Goal: Transaction & Acquisition: Purchase product/service

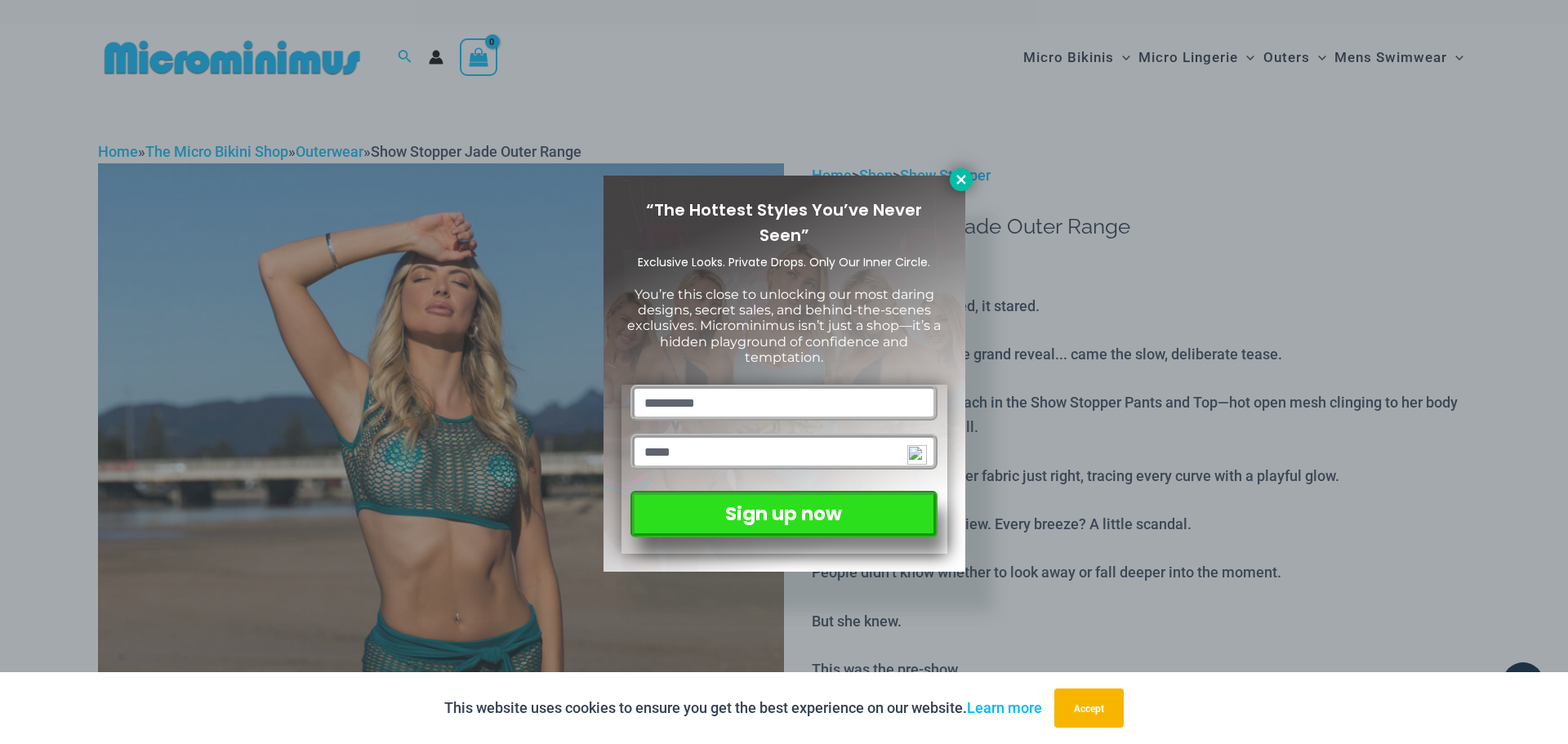
click at [955, 184] on icon at bounding box center [961, 180] width 15 height 15
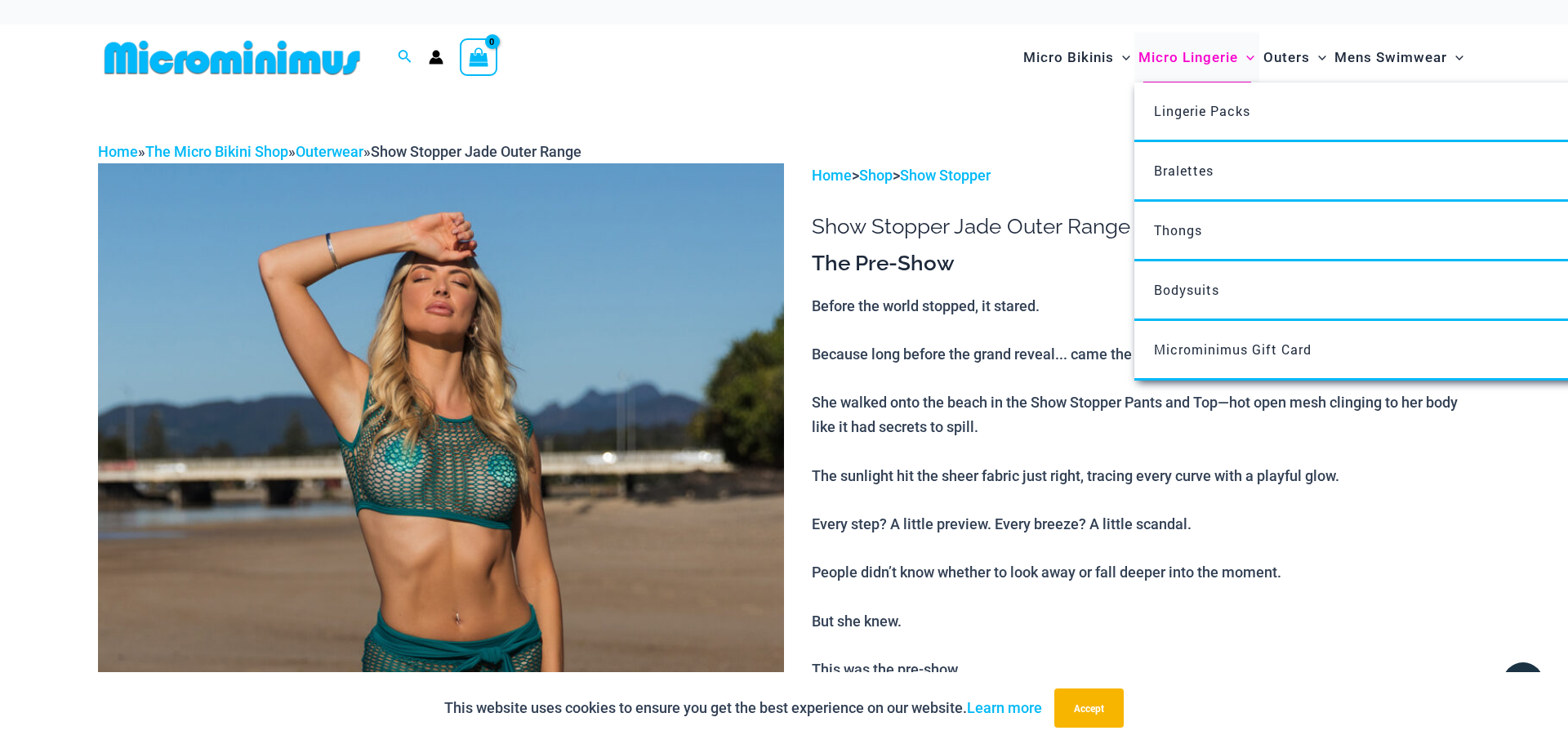
click at [1188, 60] on span "Micro Lingerie" at bounding box center [1188, 58] width 100 height 41
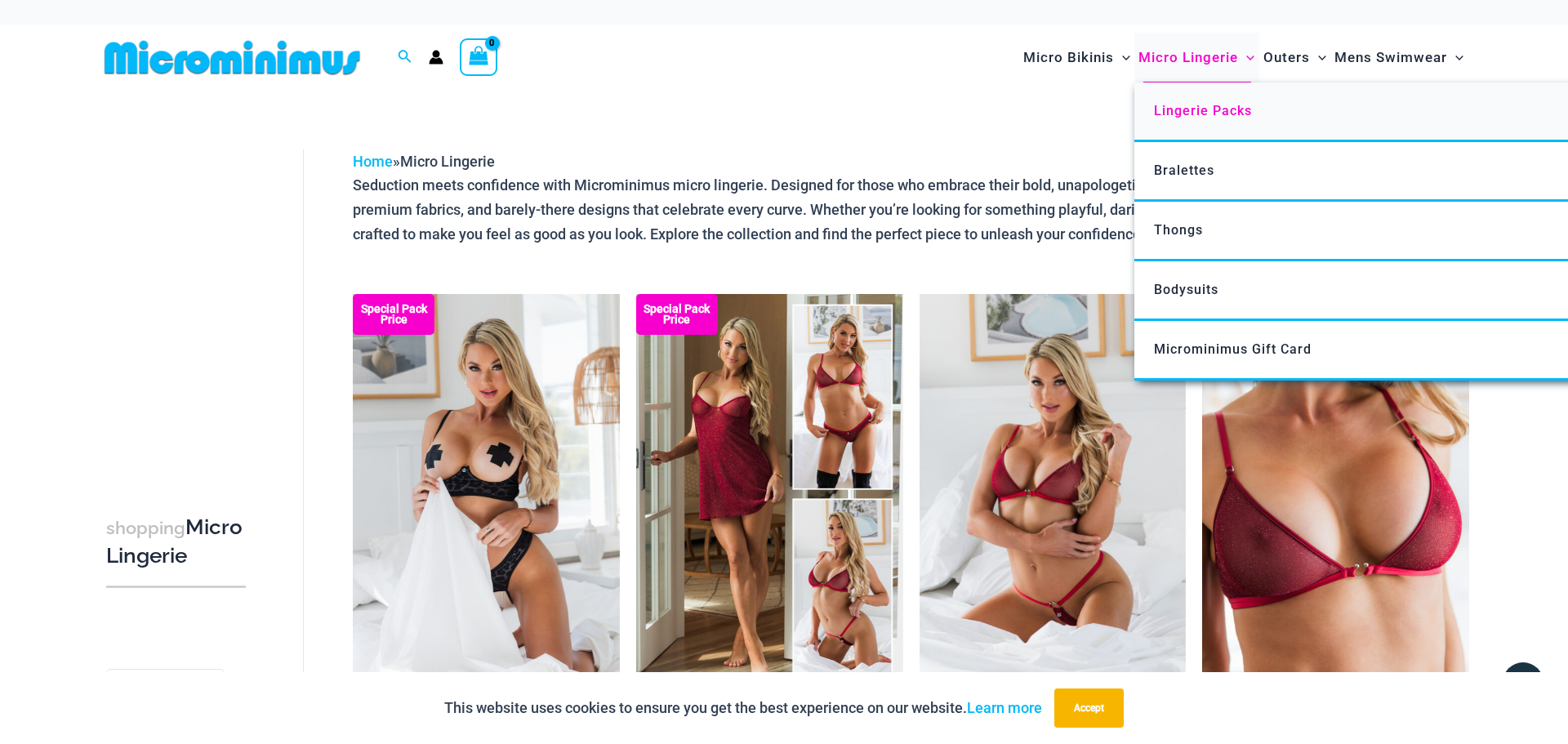
click at [1207, 114] on span "Lingerie Packs" at bounding box center [1203, 111] width 98 height 16
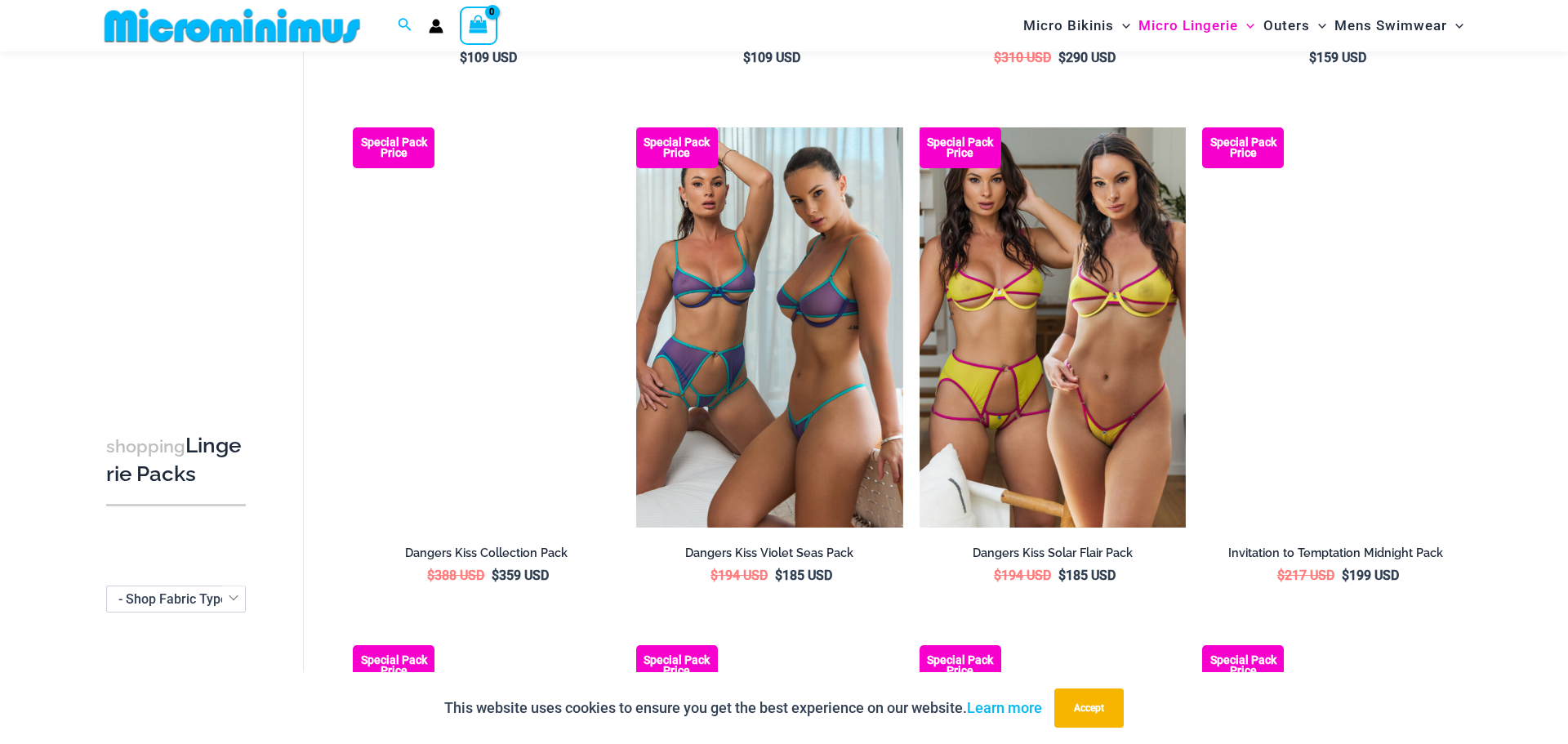
scroll to position [1082, 0]
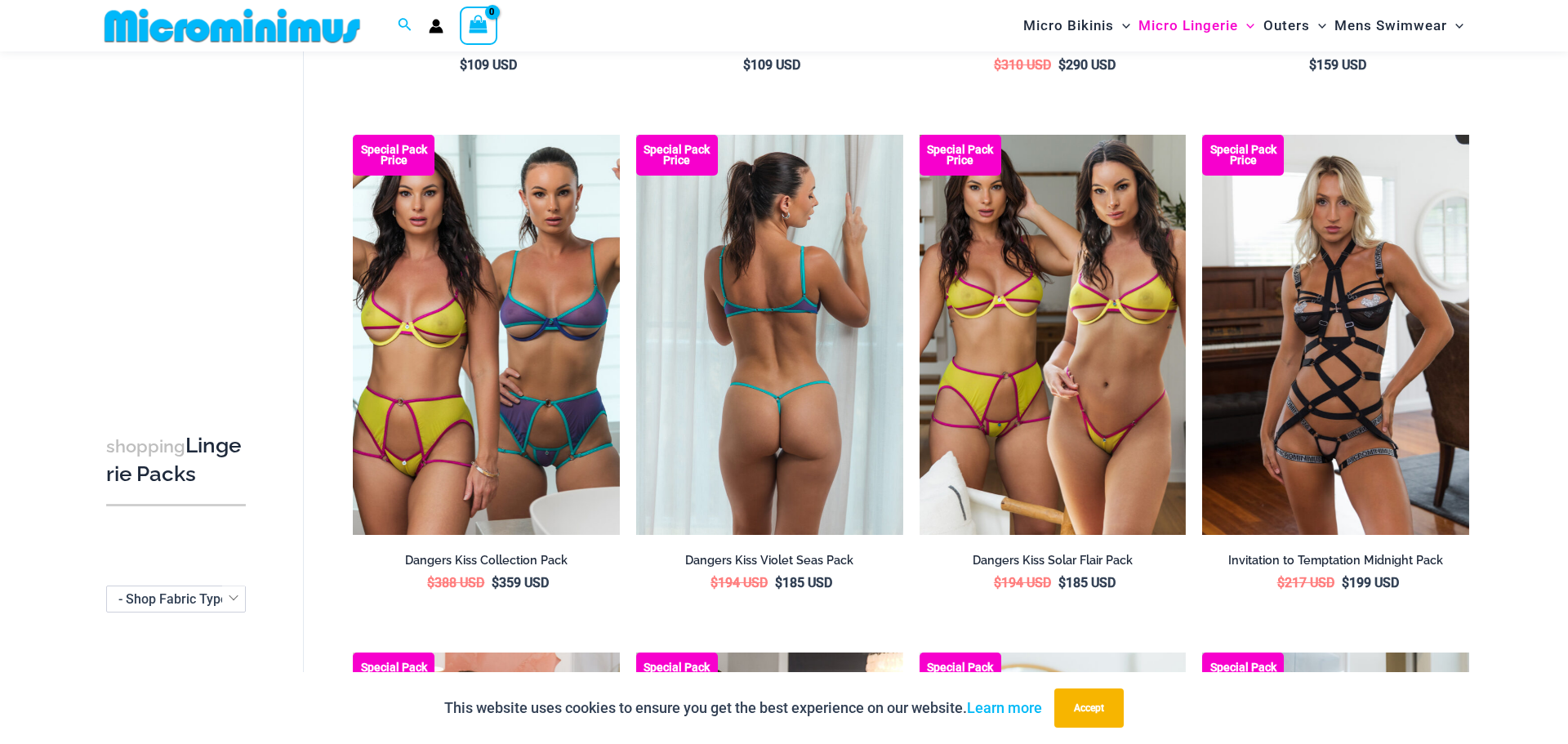
click at [854, 386] on img at bounding box center [770, 334] width 267 height 400
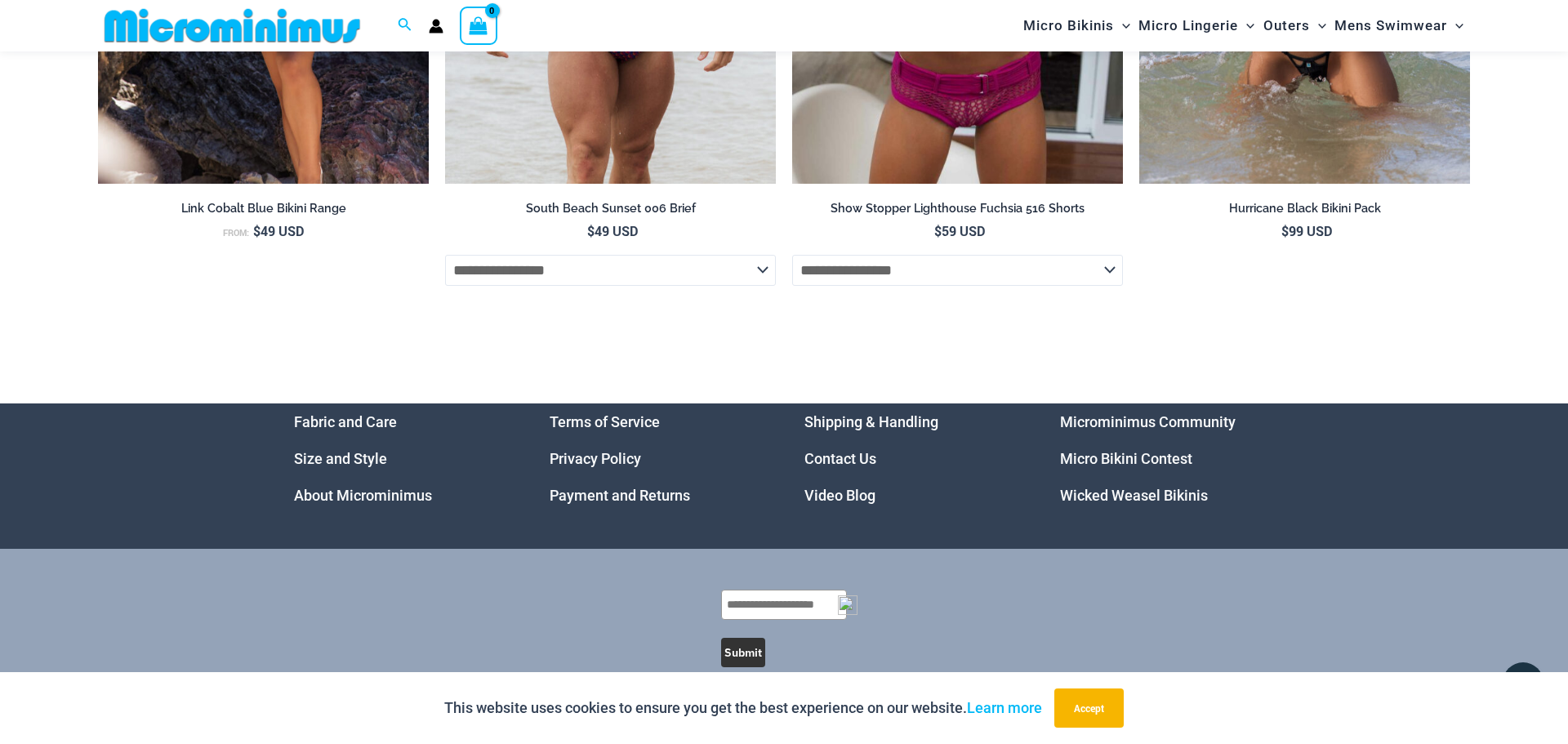
scroll to position [6664, 0]
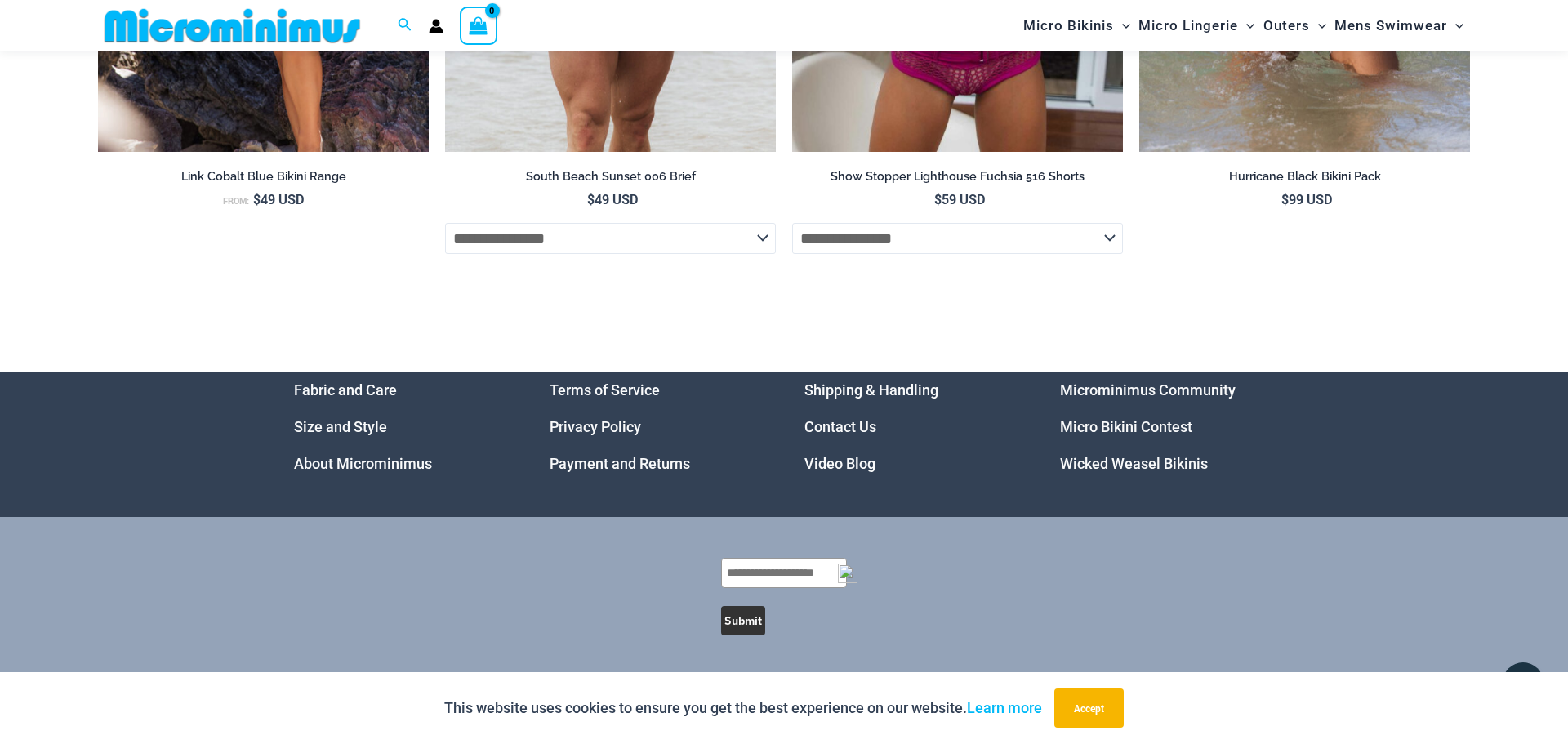
click at [314, 29] on img at bounding box center [232, 26] width 268 height 37
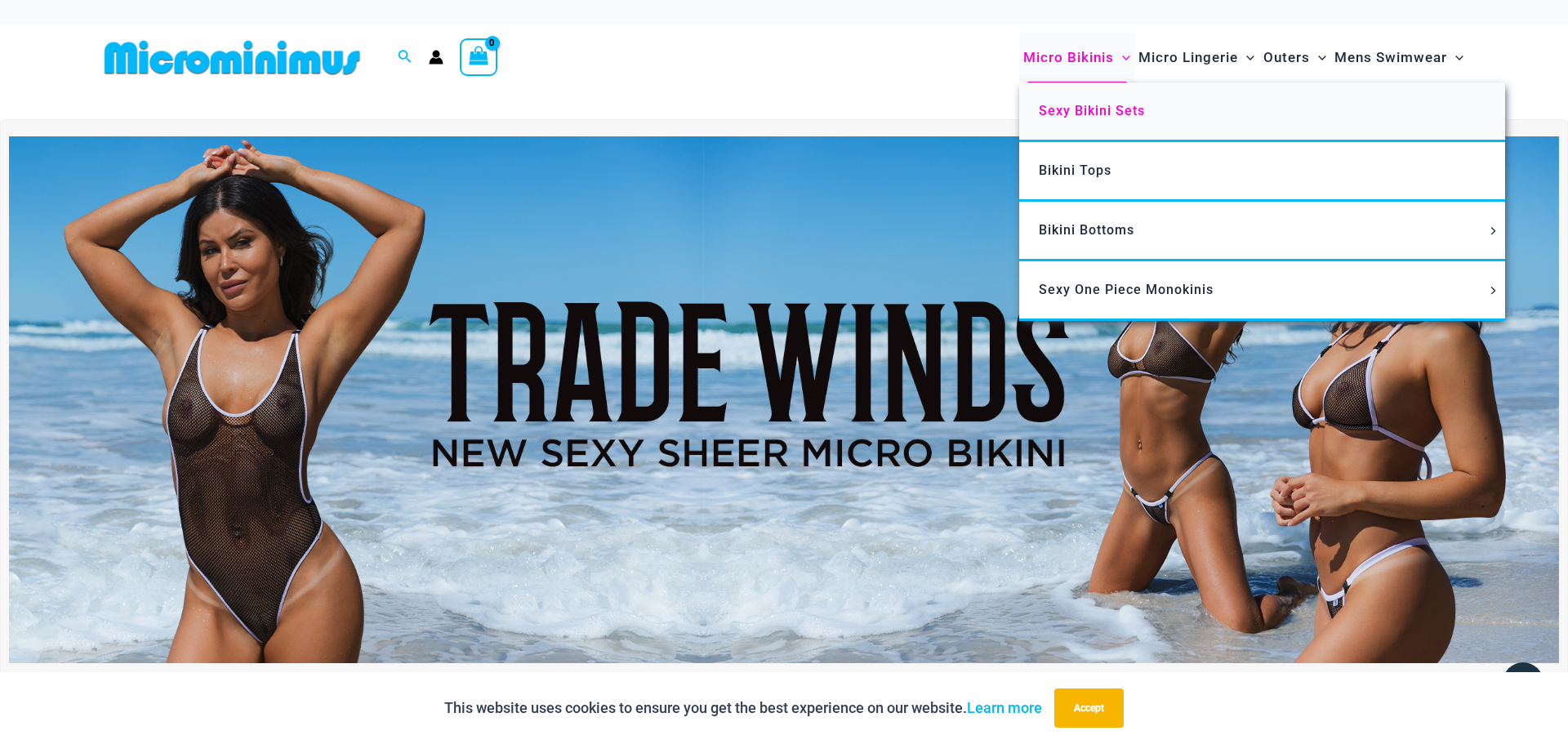
click at [1096, 103] on span "Sexy Bikini Sets" at bounding box center [1092, 111] width 107 height 16
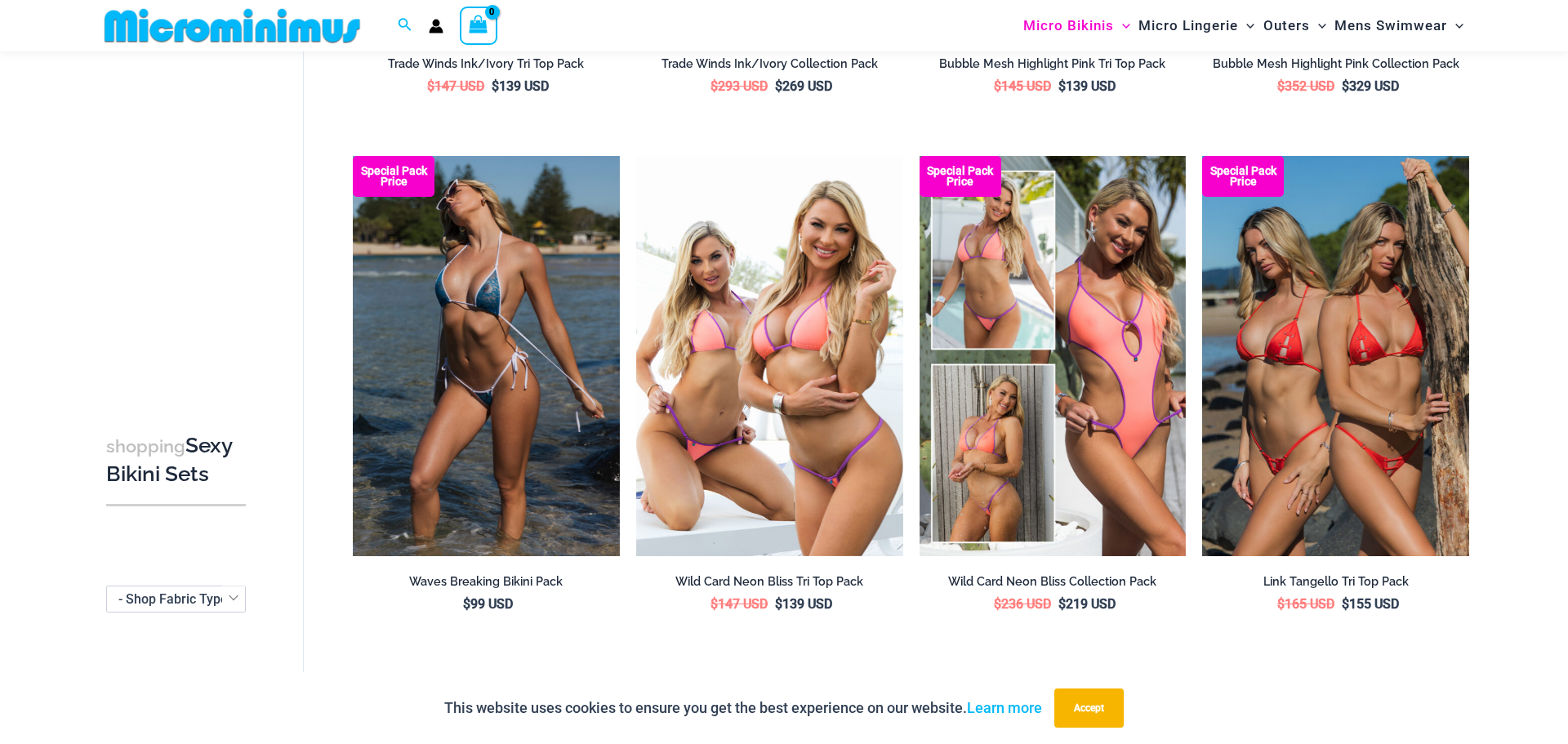
scroll to position [559, 0]
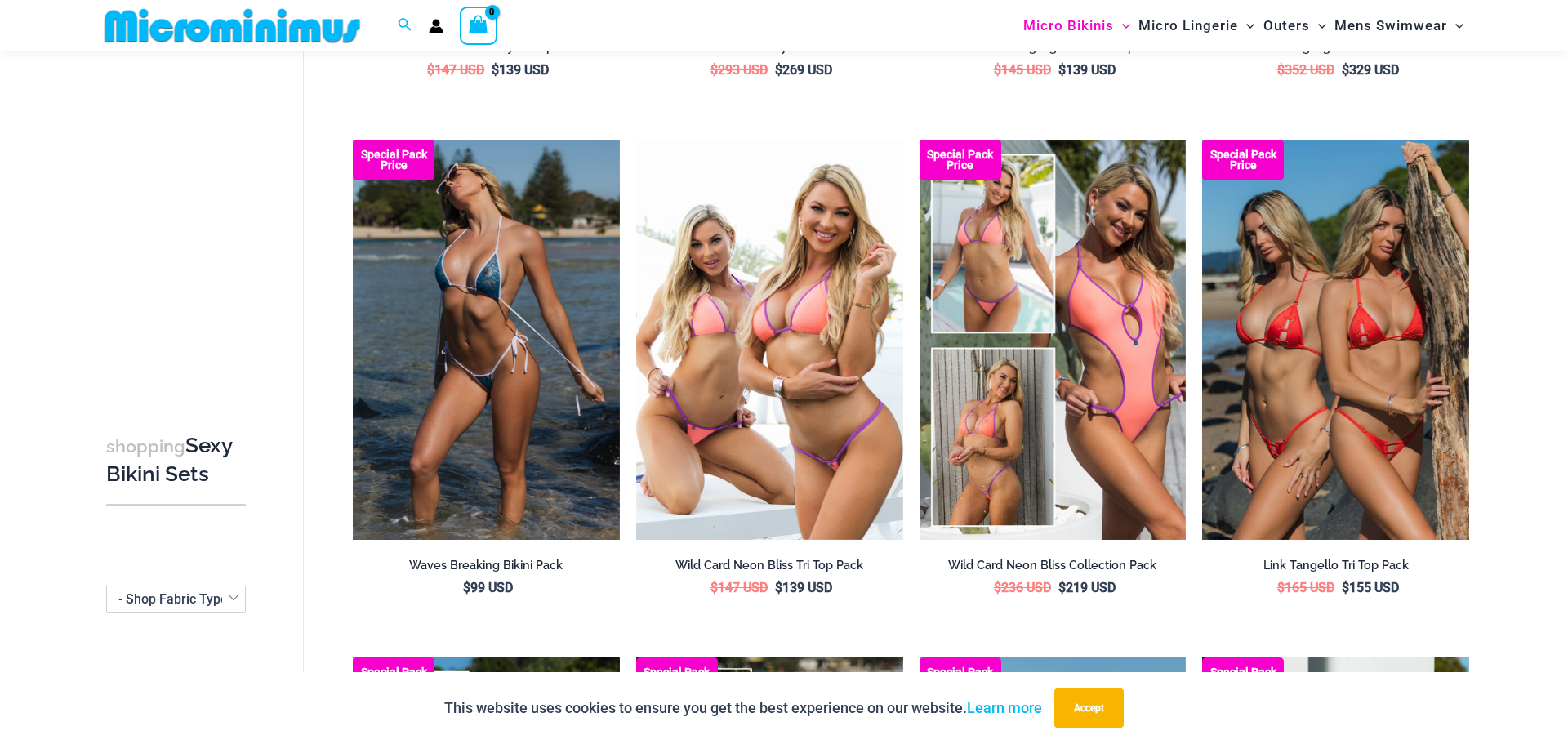
drag, startPoint x: 1567, startPoint y: 31, endPoint x: 1567, endPoint y: 124, distance: 93.0
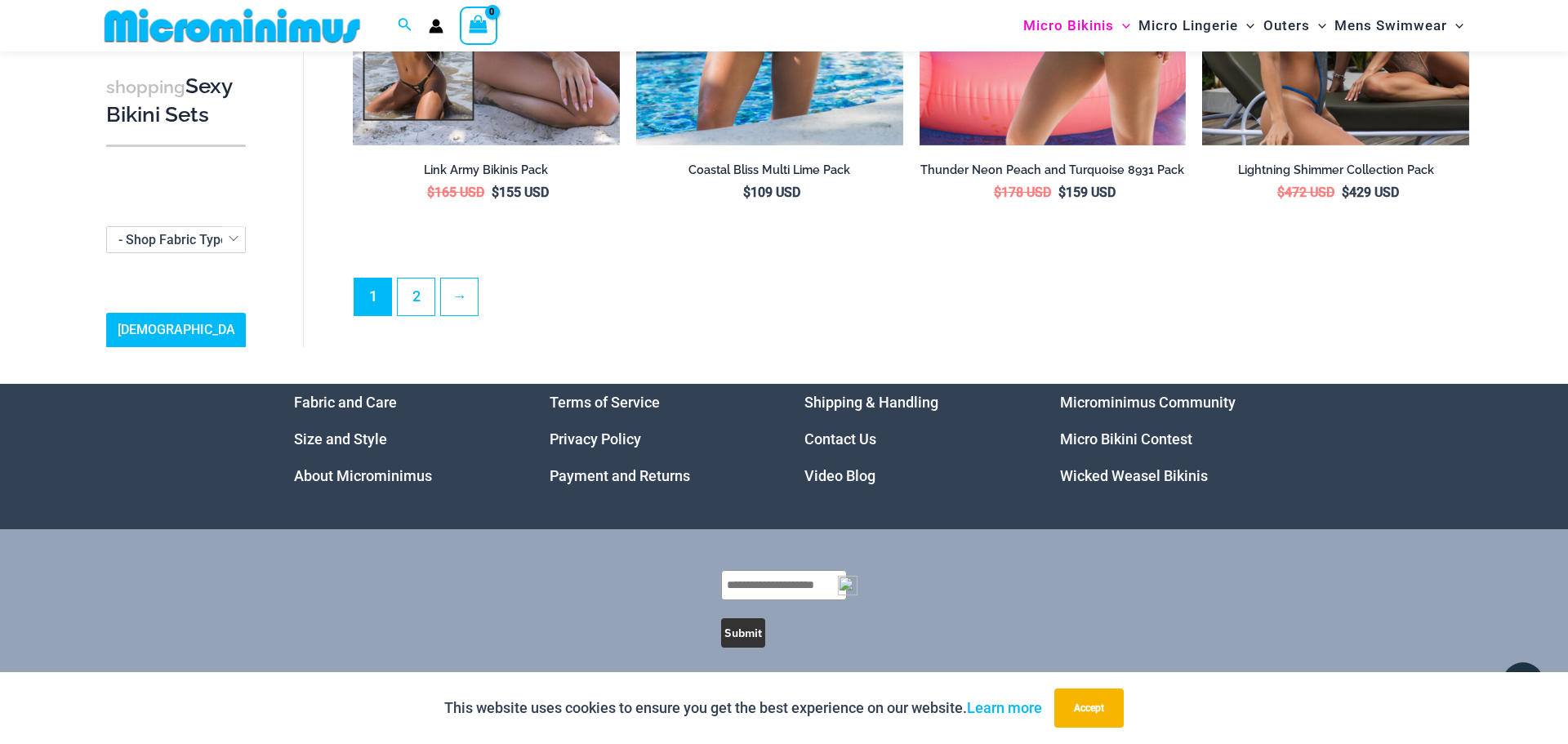
scroll to position [0, 0]
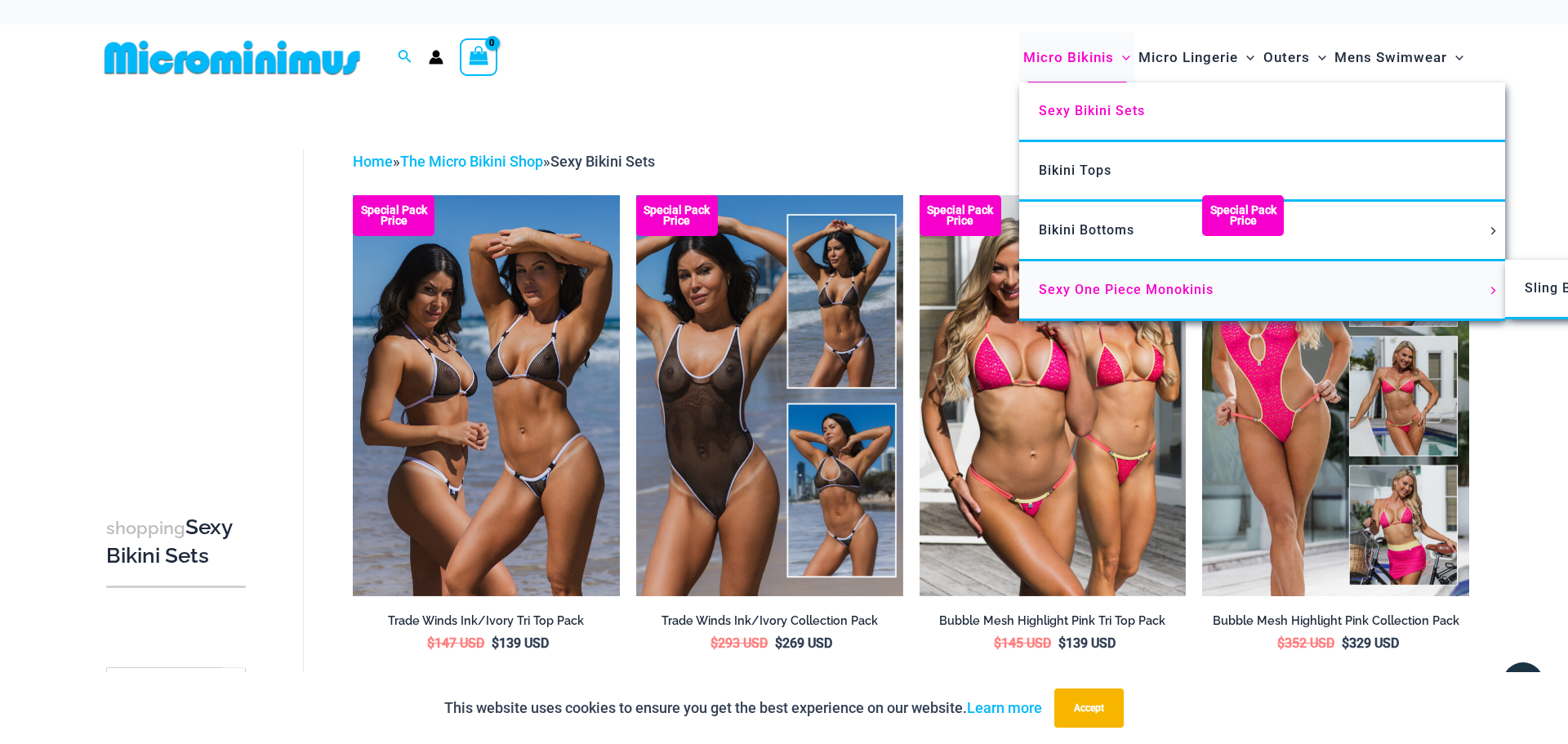
click at [1112, 291] on span "Sexy One Piece Monokinis" at bounding box center [1126, 289] width 175 height 16
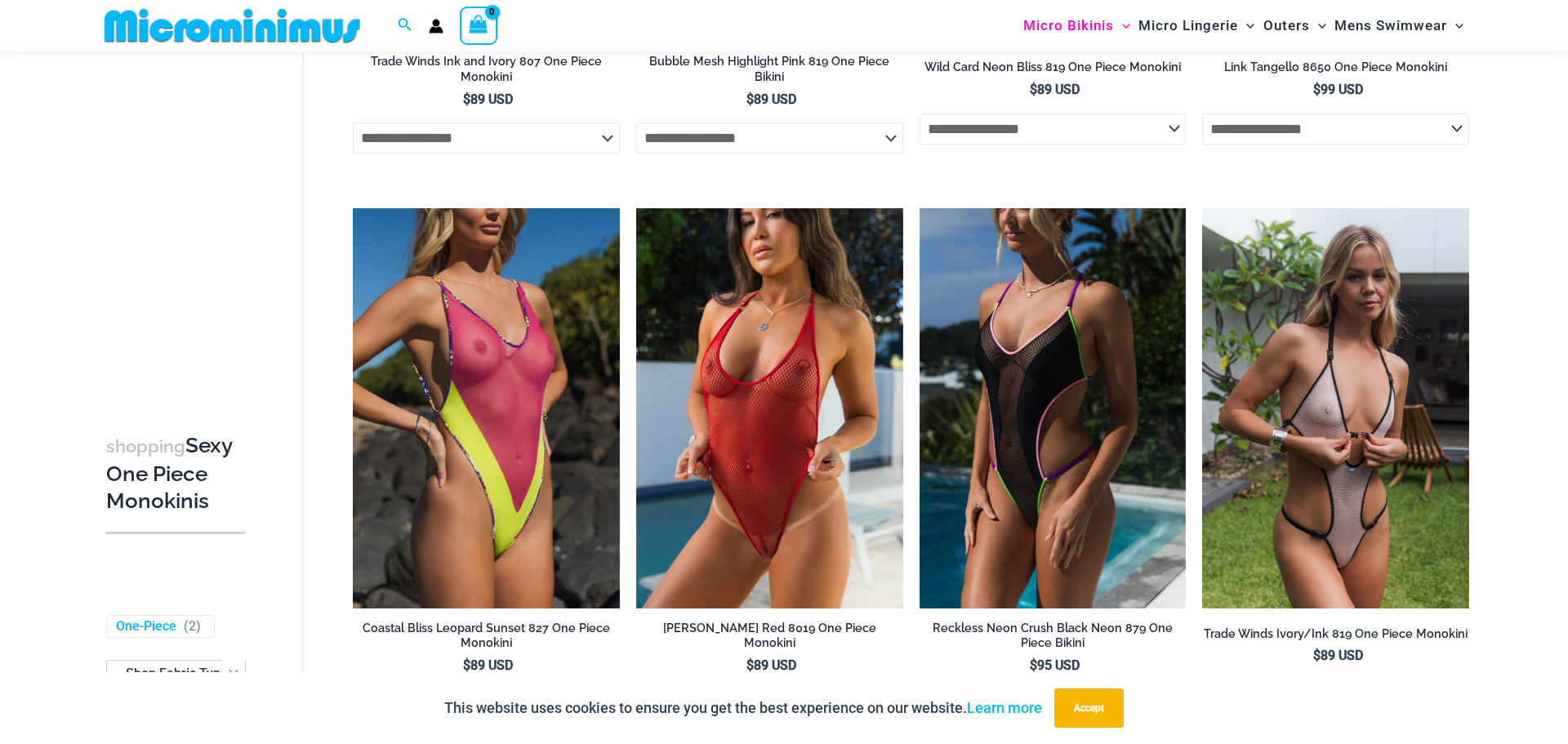
scroll to position [528, 0]
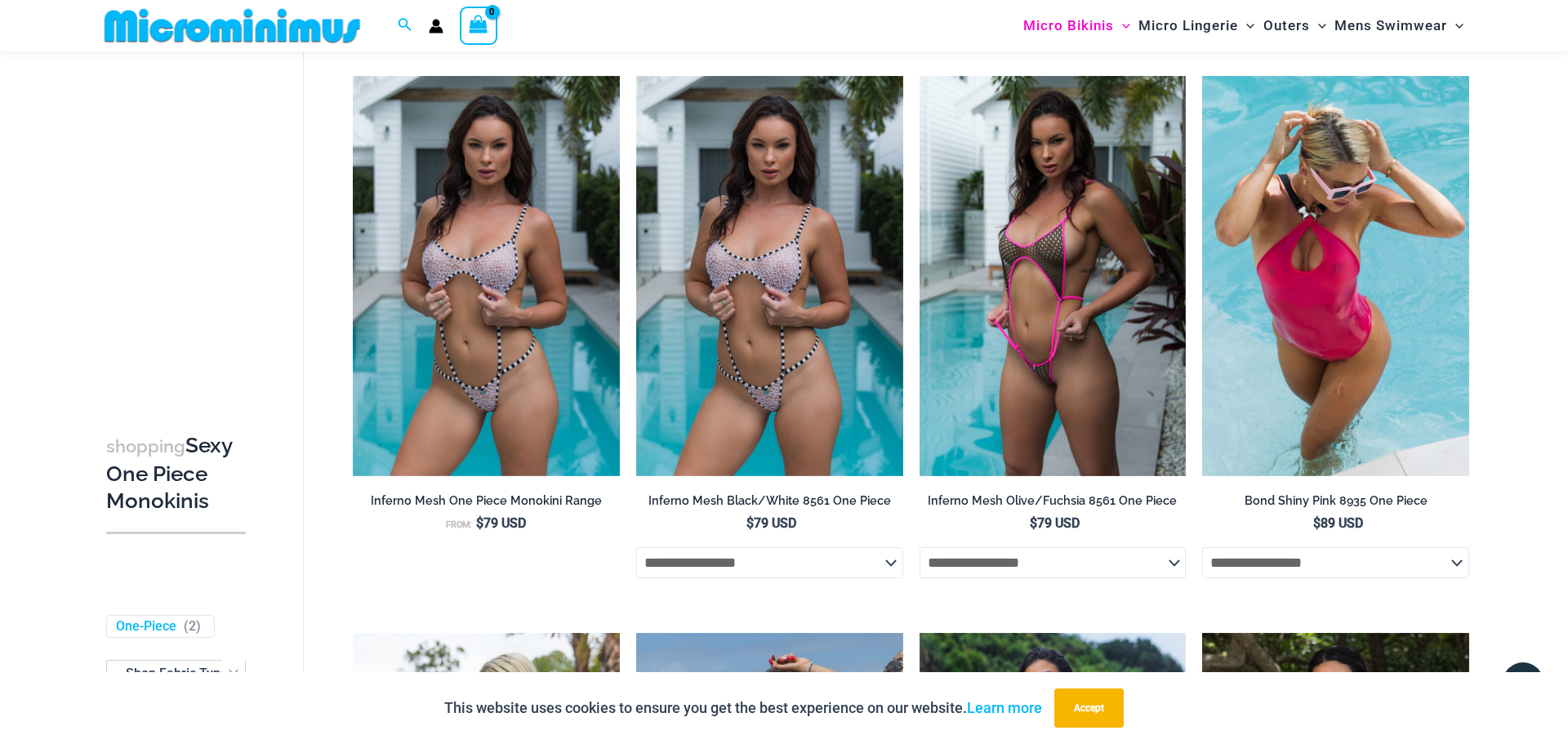
drag, startPoint x: 1567, startPoint y: 36, endPoint x: 1566, endPoint y: 221, distance: 185.0
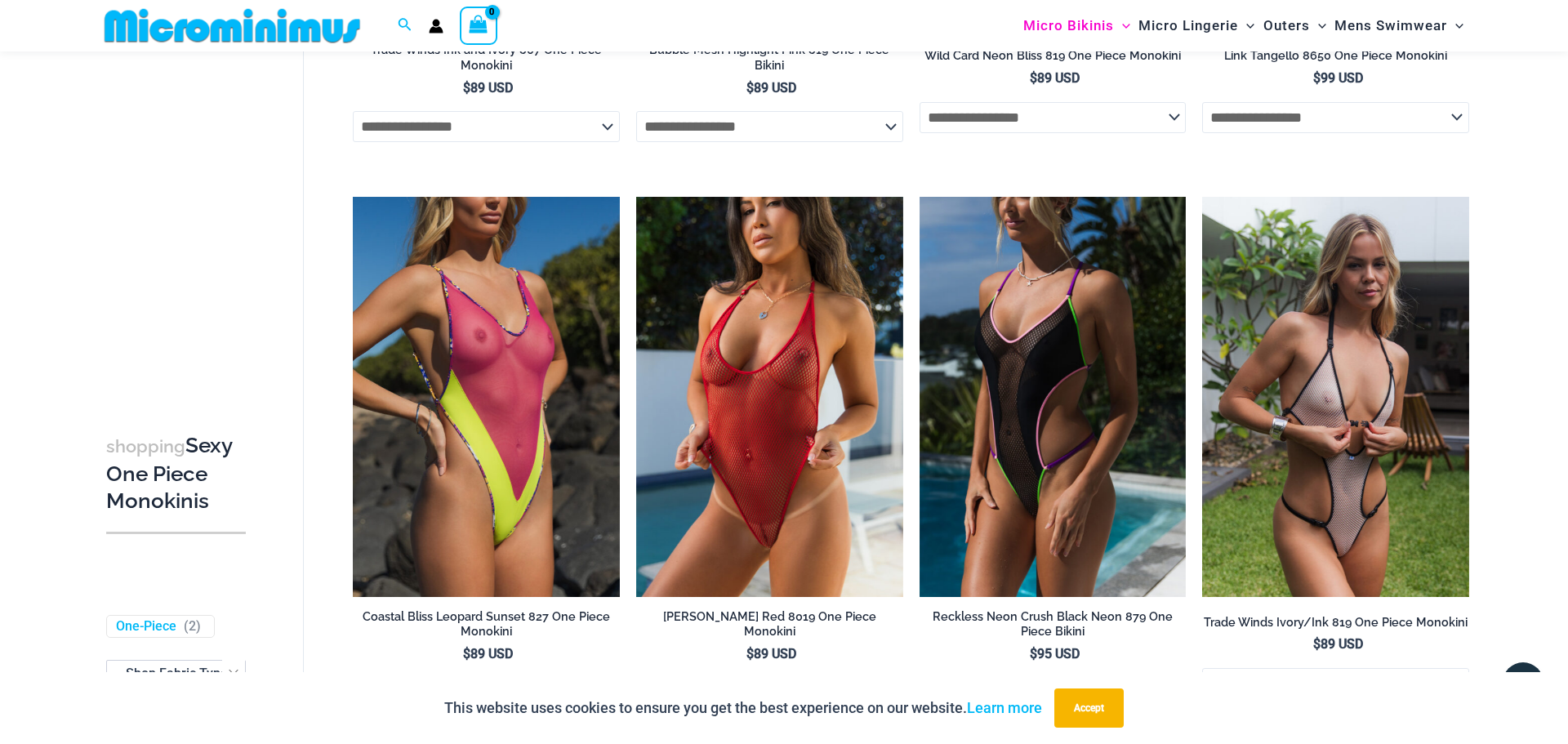
scroll to position [545, 0]
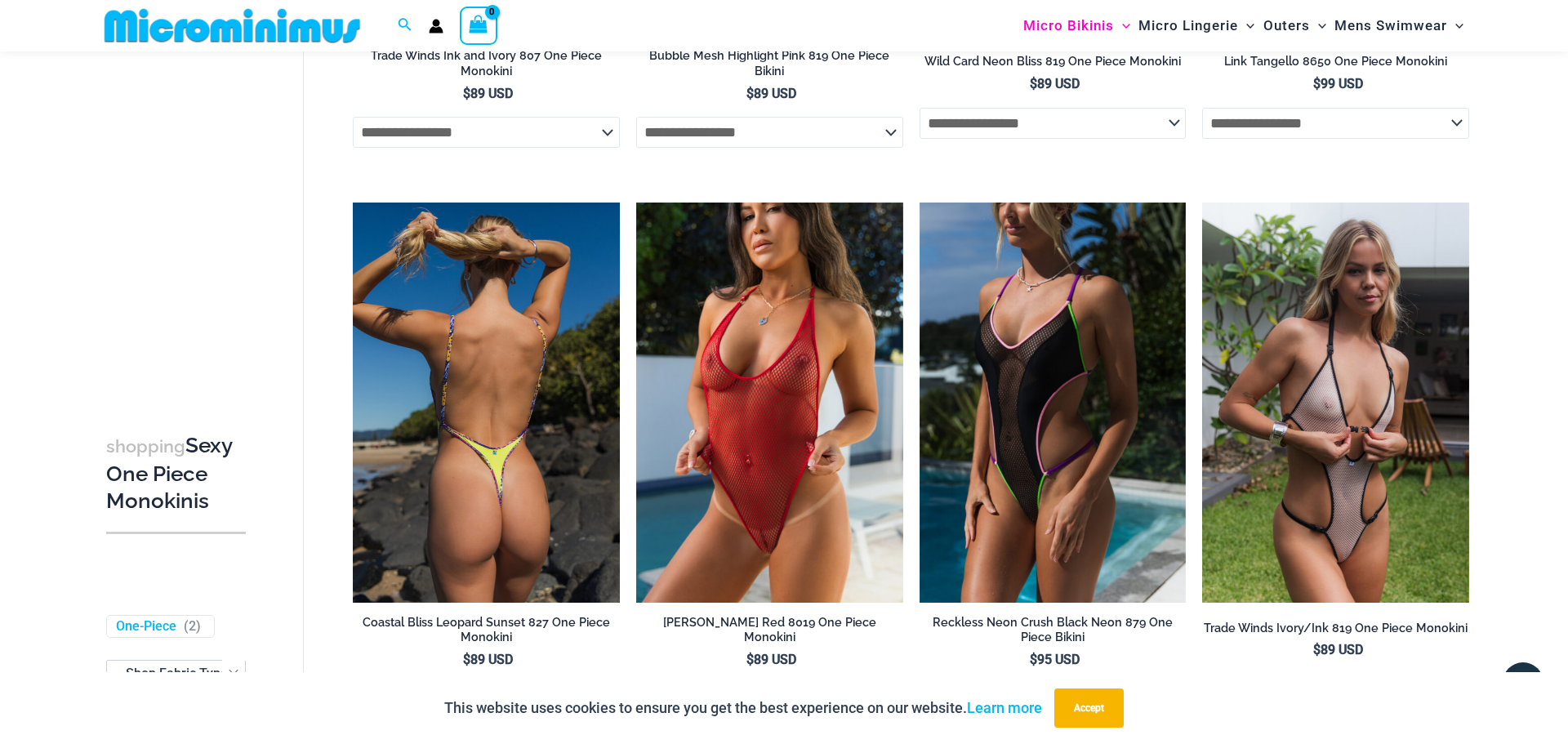
click at [471, 378] on img at bounding box center [486, 402] width 267 height 400
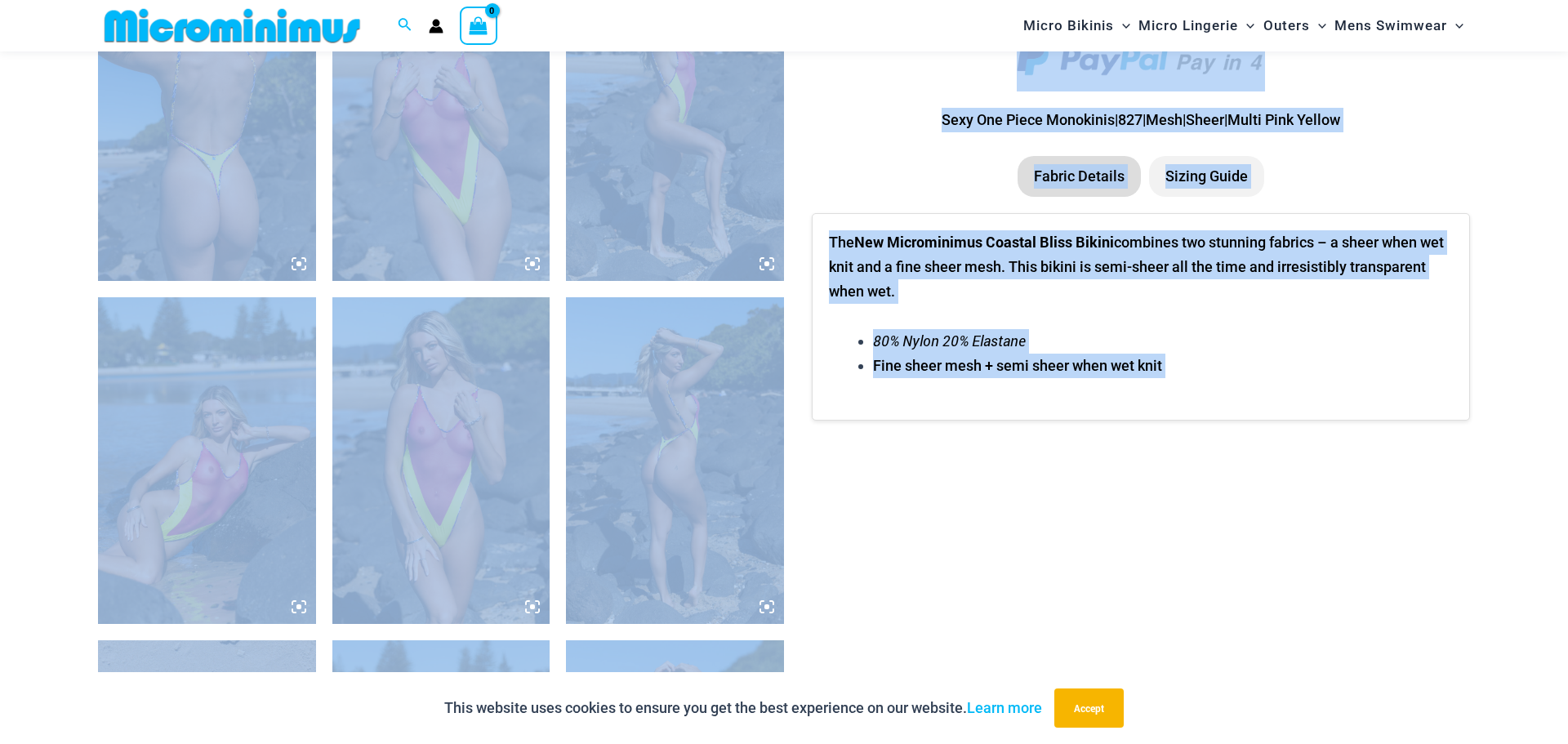
scroll to position [1284, 0]
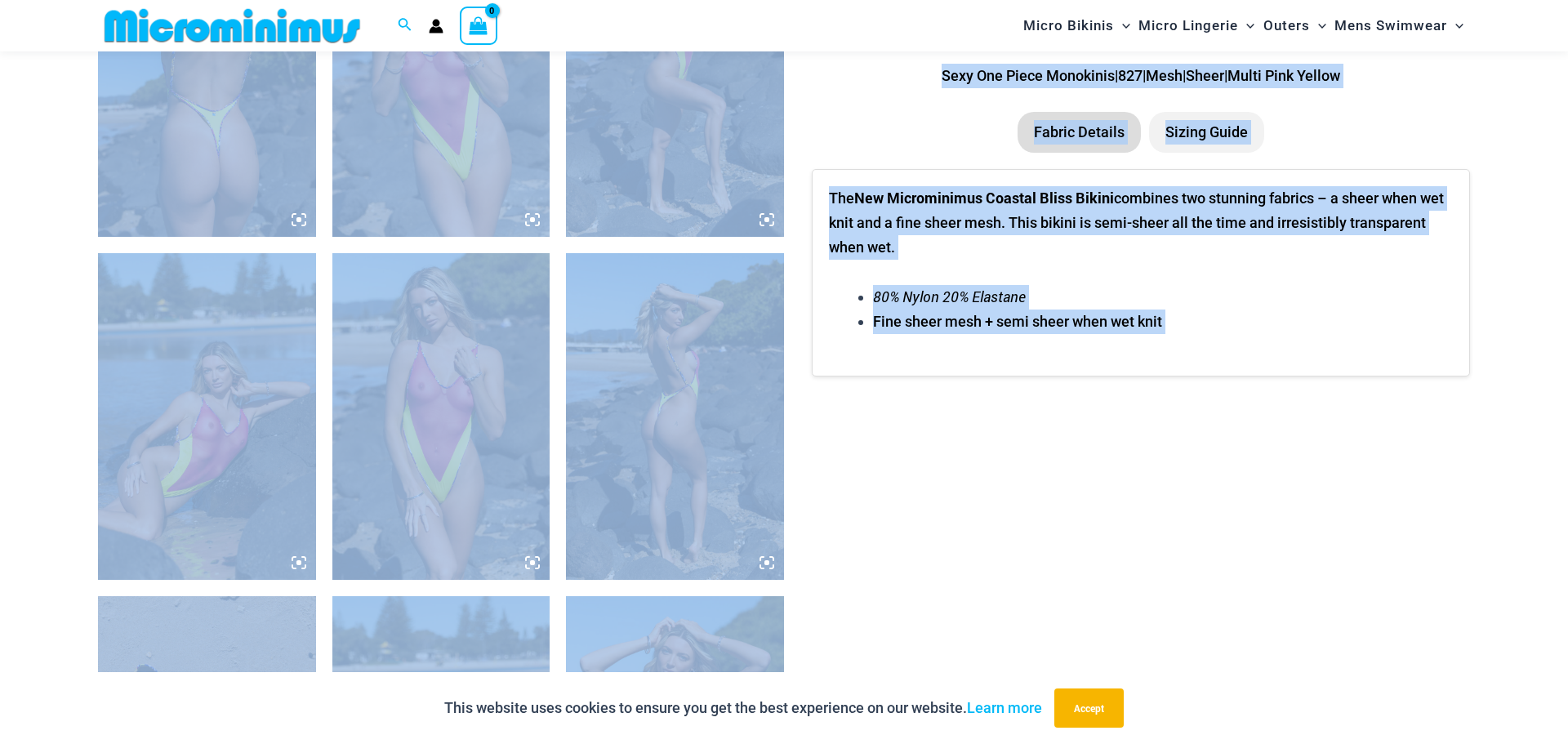
drag, startPoint x: 1567, startPoint y: 39, endPoint x: 1567, endPoint y: 189, distance: 150.0
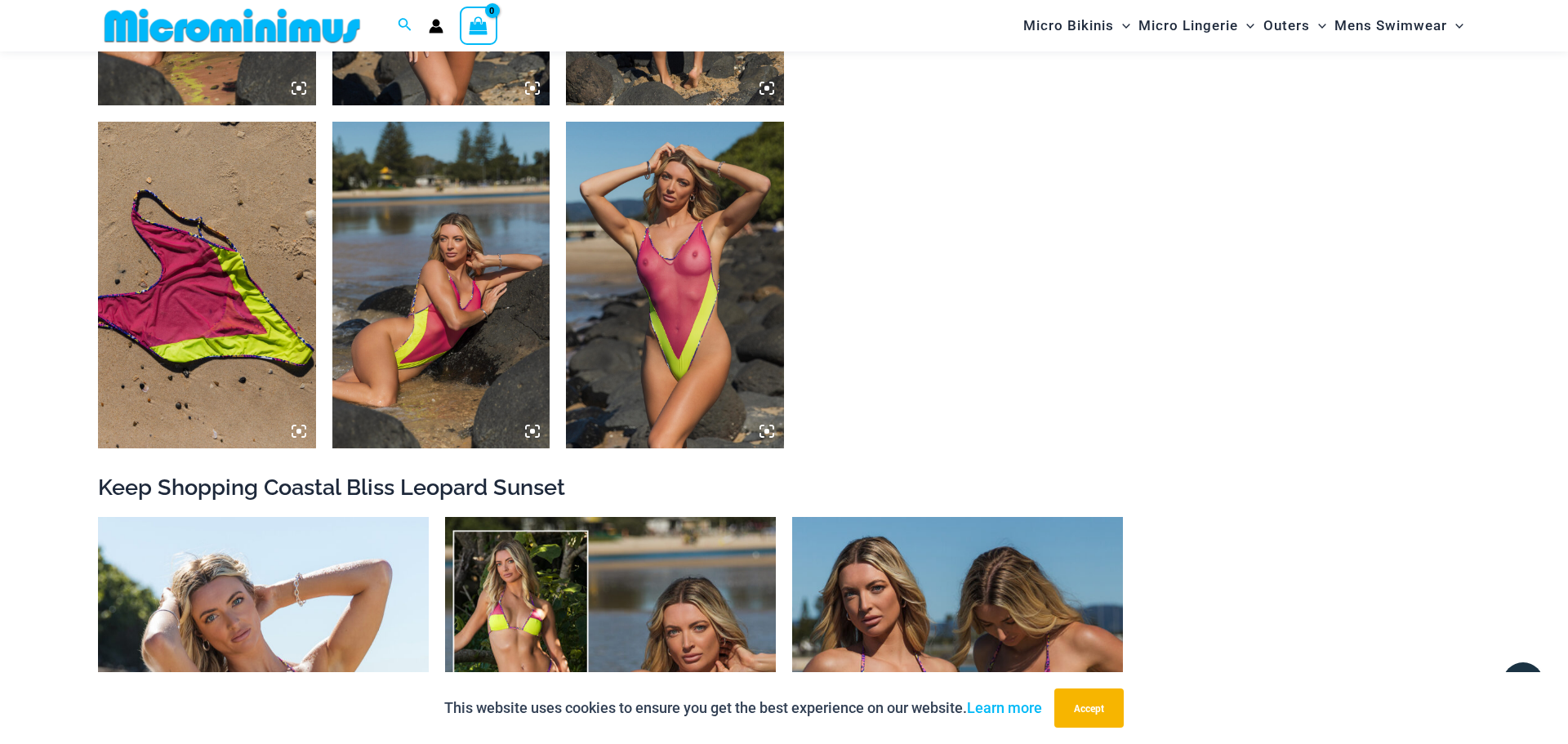
drag, startPoint x: 1567, startPoint y: 189, endPoint x: 1567, endPoint y: 244, distance: 55.0
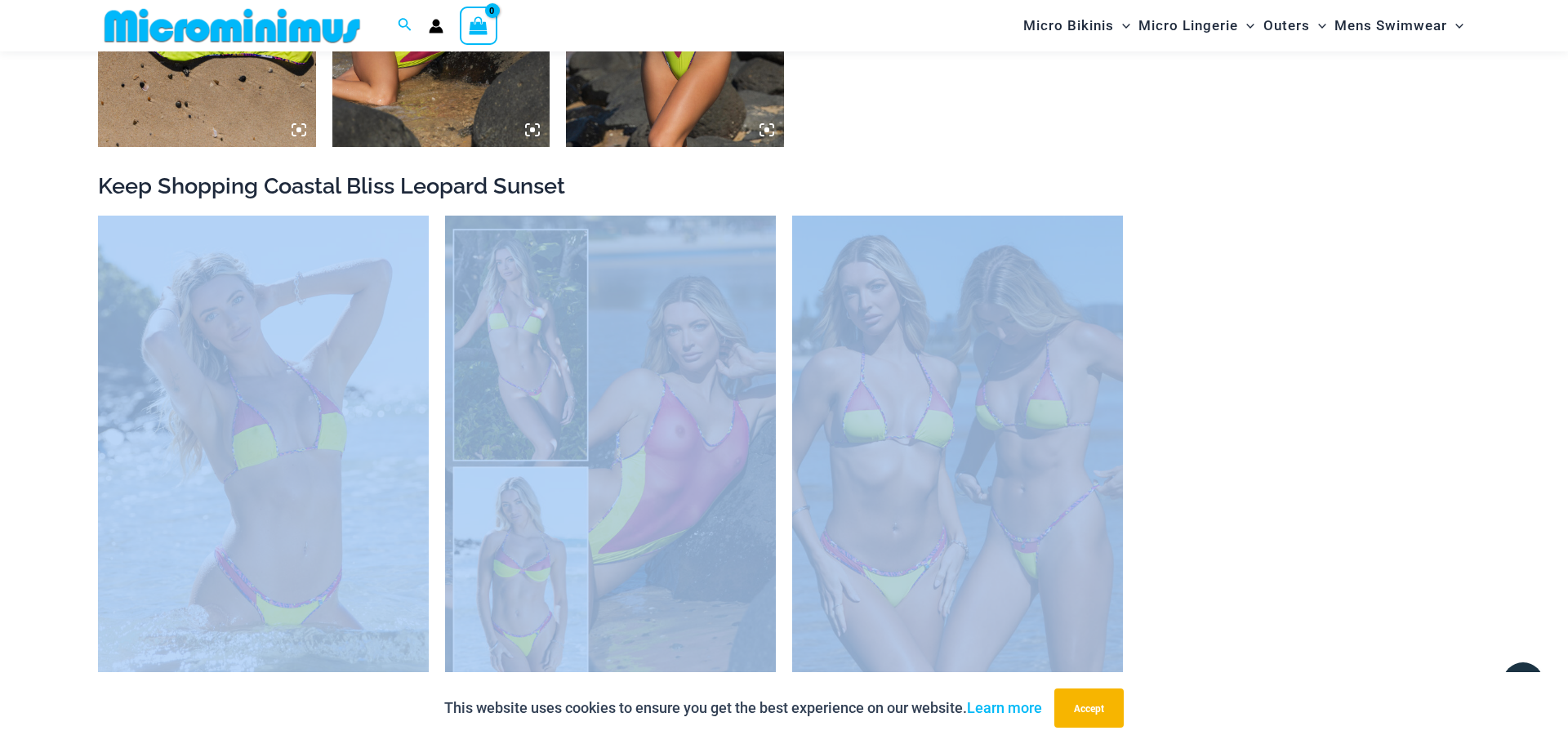
drag, startPoint x: 1567, startPoint y: 244, endPoint x: 1567, endPoint y: 277, distance: 33.0
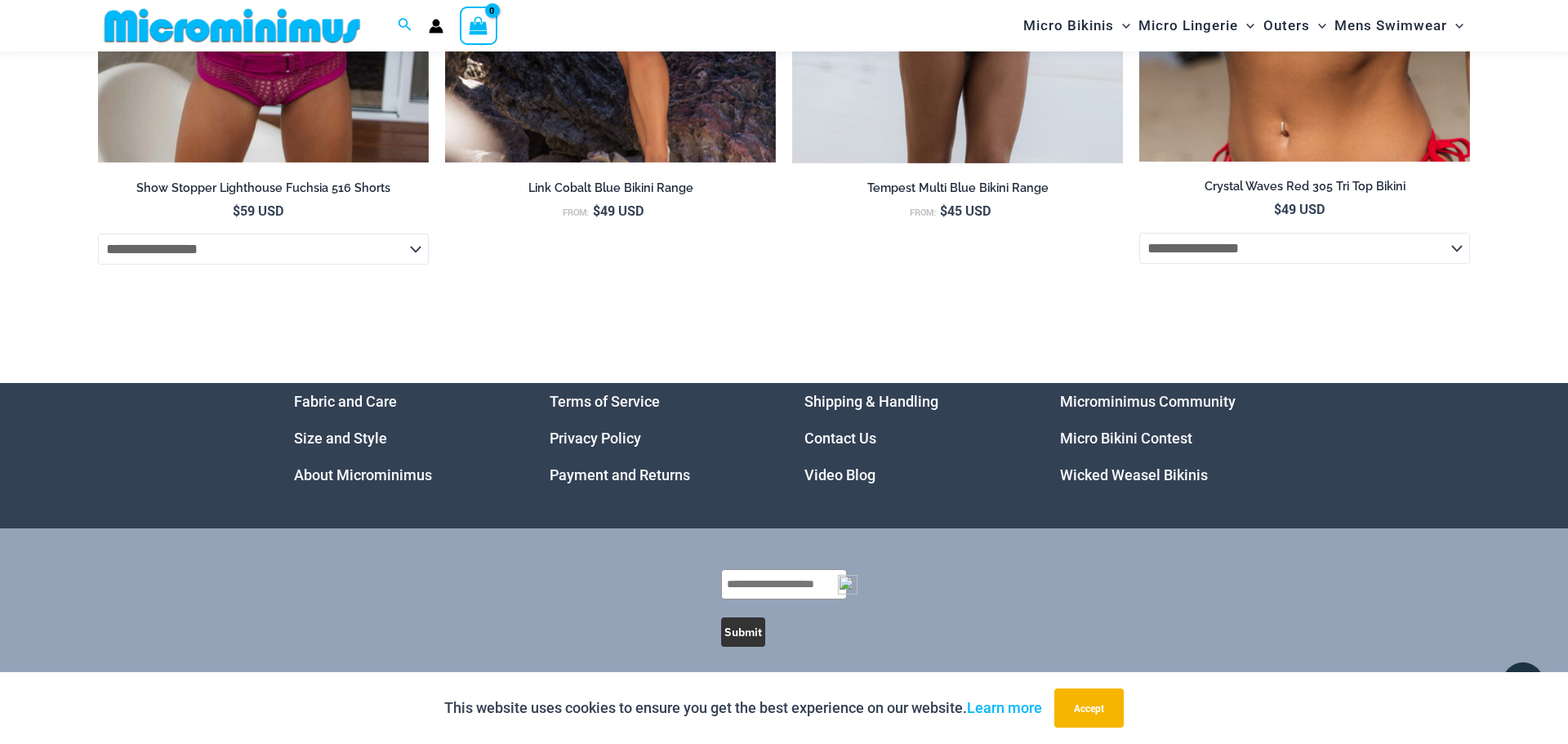
scroll to position [5920, 0]
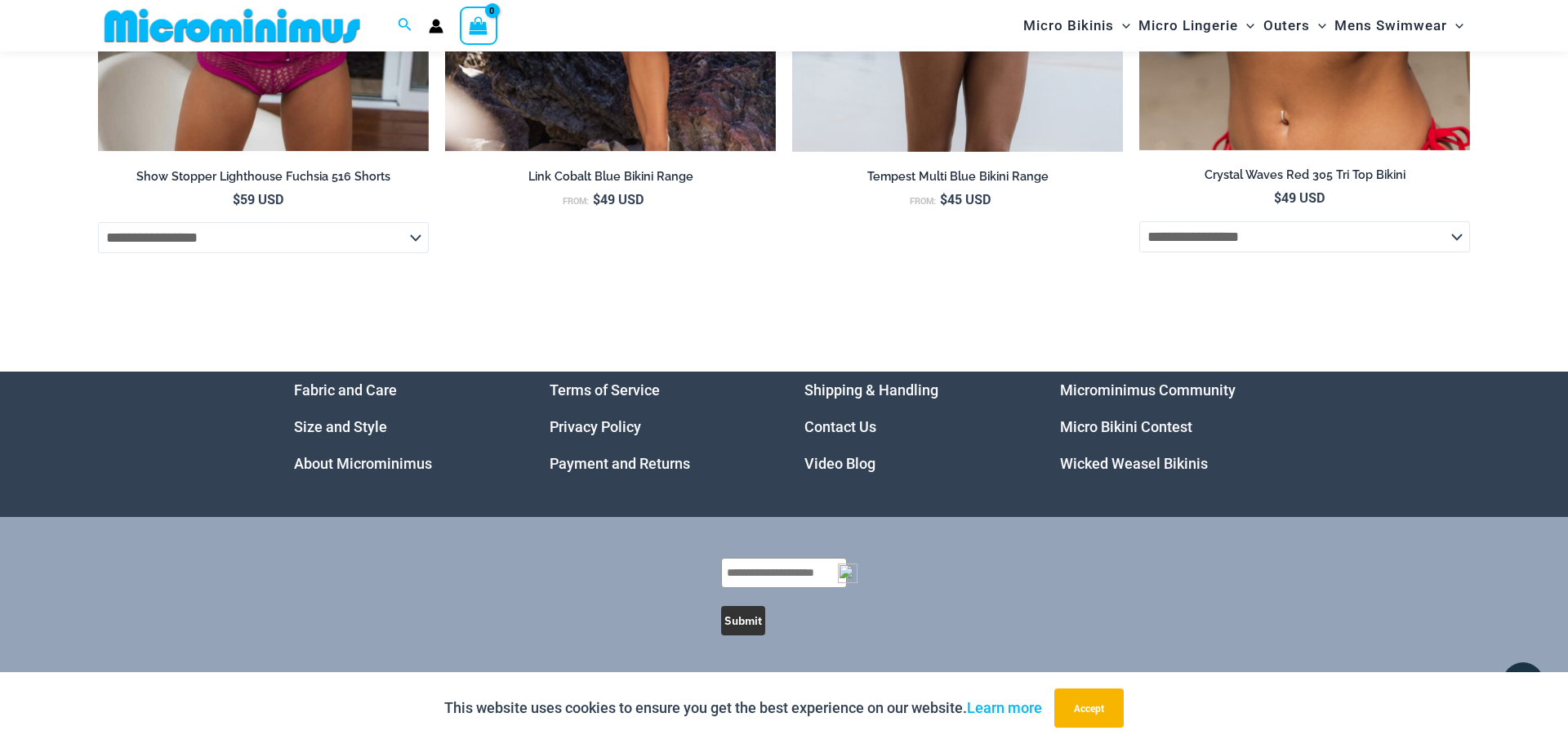
click at [1173, 468] on link "Wicked Weasel Bikinis" at bounding box center [1134, 463] width 148 height 17
